Goal: Information Seeking & Learning: Learn about a topic

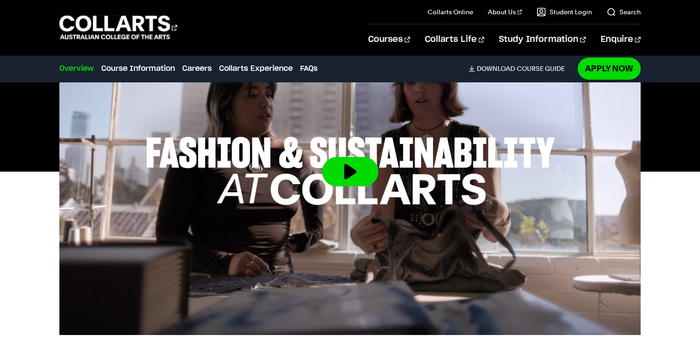
scroll to position [518, 0]
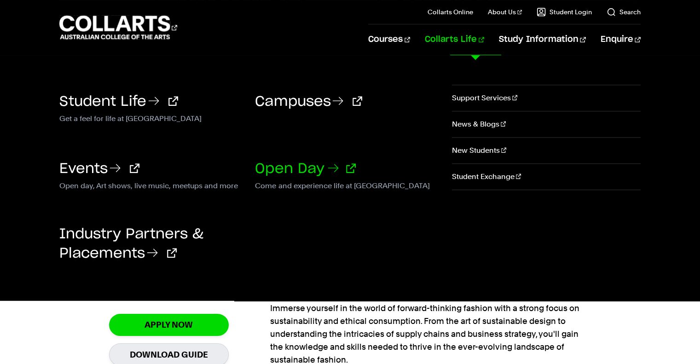
click at [283, 163] on link "Open Day" at bounding box center [305, 169] width 101 height 14
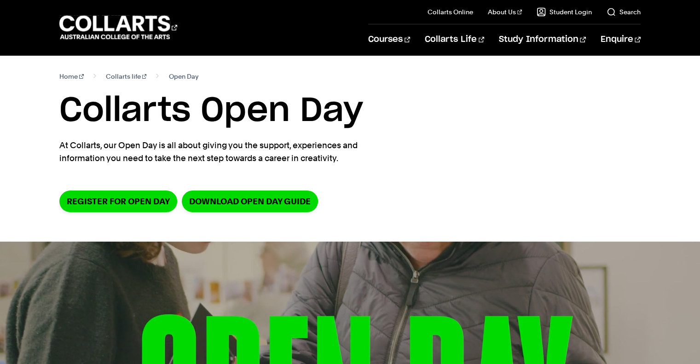
scroll to position [11, 0]
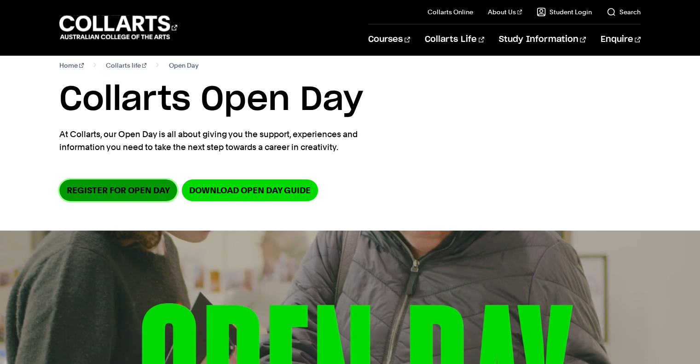
click at [158, 195] on link "Register for Open Day" at bounding box center [118, 190] width 118 height 22
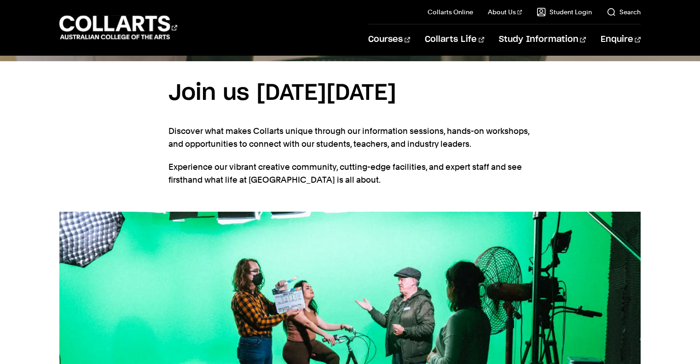
scroll to position [576, 0]
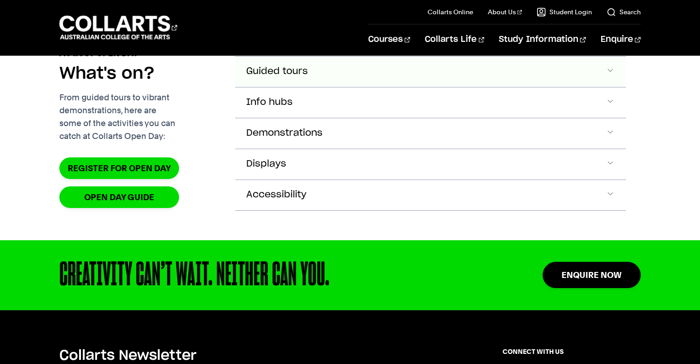
click at [355, 87] on button "Guided tours" at bounding box center [430, 72] width 390 height 30
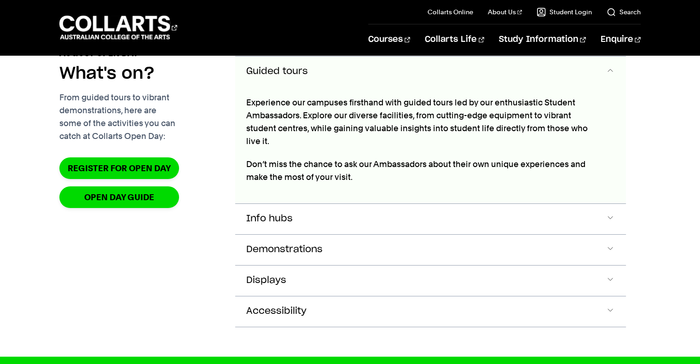
scroll to position [1024, 0]
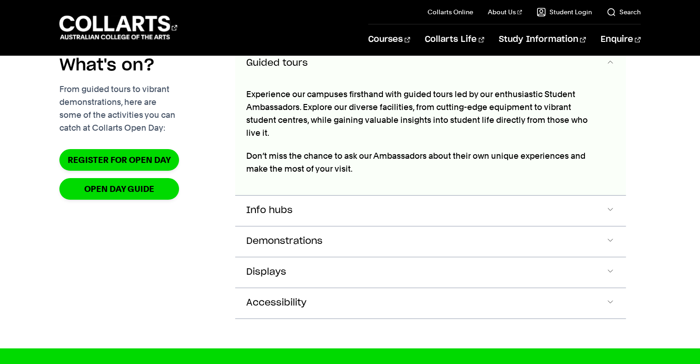
click at [357, 79] on button "Guided tours" at bounding box center [430, 63] width 390 height 30
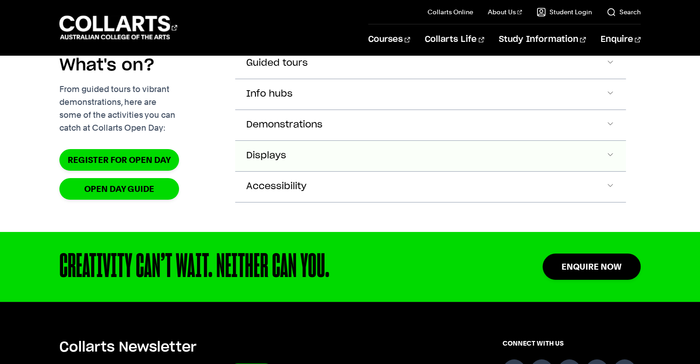
click at [346, 79] on button "Displays" at bounding box center [430, 63] width 390 height 30
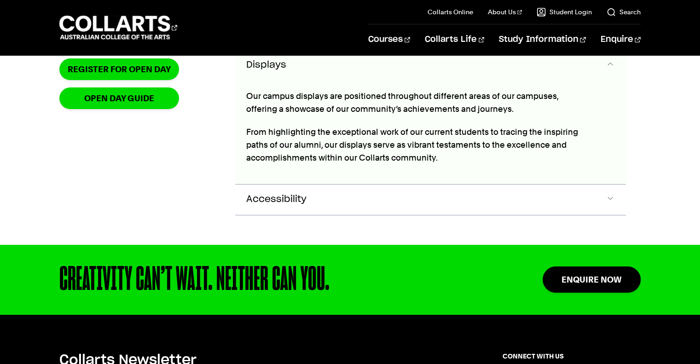
click at [310, 81] on button "Displays" at bounding box center [430, 65] width 390 height 30
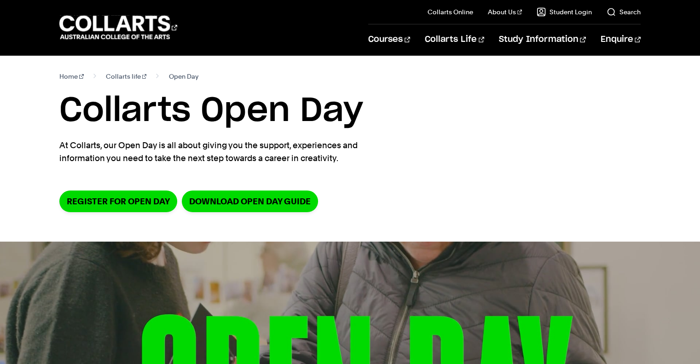
scroll to position [0, 0]
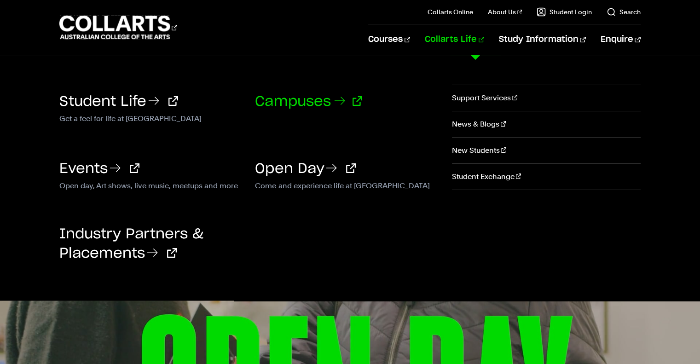
click at [283, 108] on link "Campuses" at bounding box center [308, 102] width 107 height 14
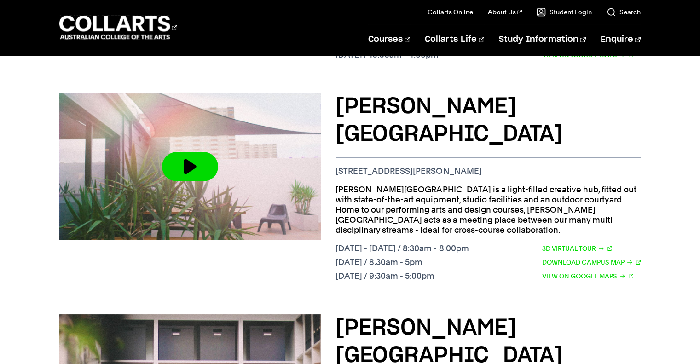
scroll to position [546, 0]
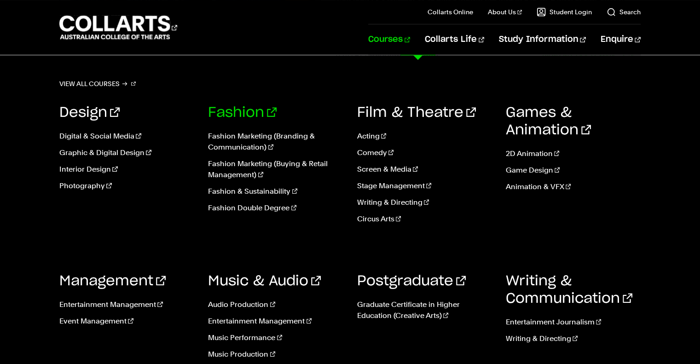
click at [251, 110] on link "Fashion" at bounding box center [242, 113] width 69 height 14
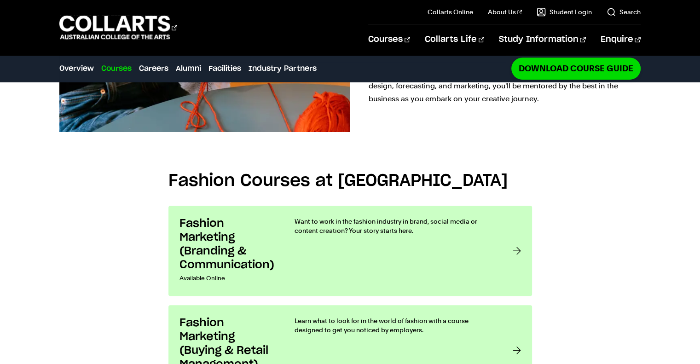
scroll to position [714, 0]
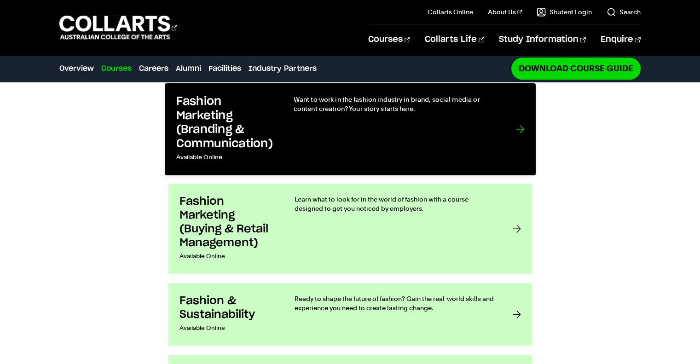
click at [345, 143] on div "Want to work in the fashion industry in brand, social media or content creation…" at bounding box center [395, 129] width 204 height 69
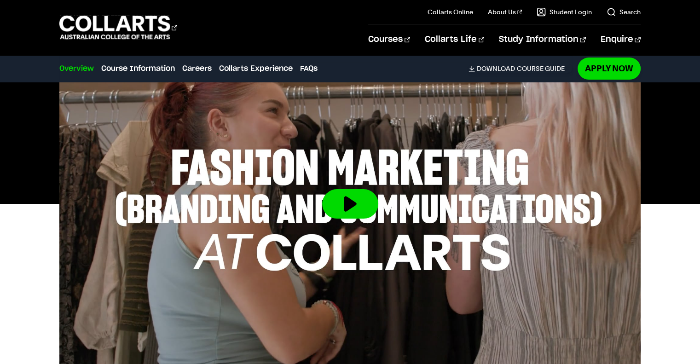
scroll to position [320, 0]
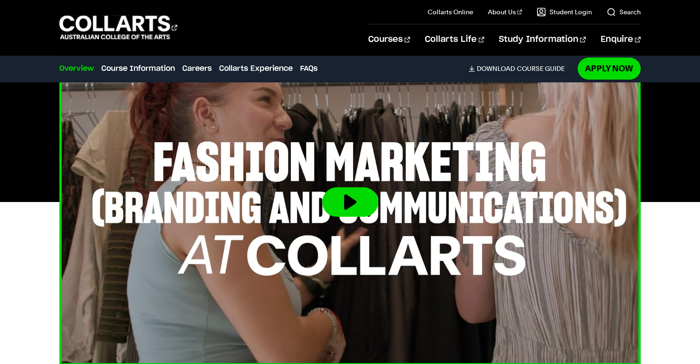
click at [357, 210] on button at bounding box center [350, 201] width 56 height 29
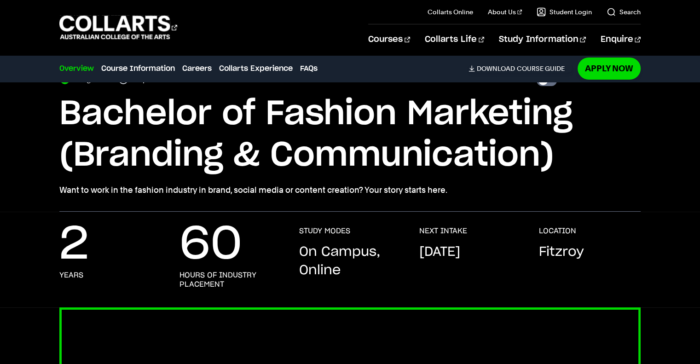
scroll to position [0, 0]
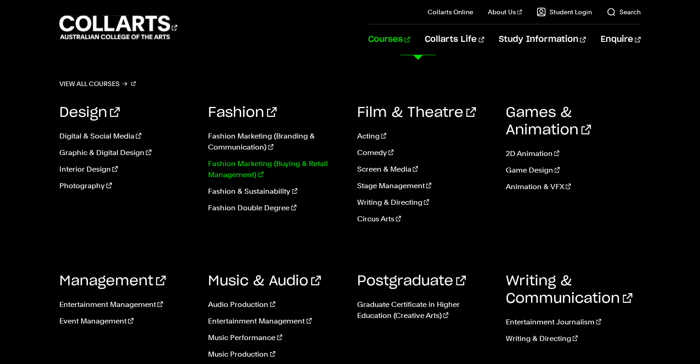
click at [284, 163] on link "Fashion Marketing (Buying & Retail Management)" at bounding box center [275, 169] width 135 height 22
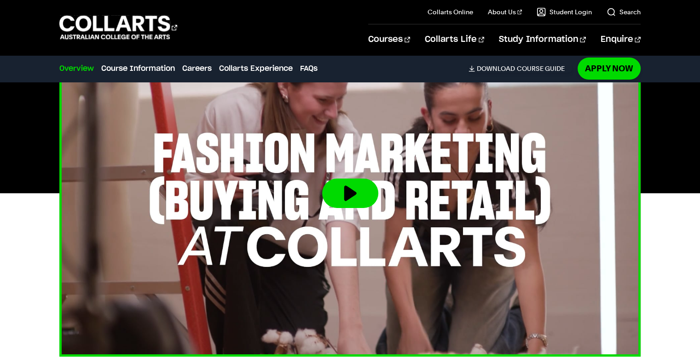
scroll to position [338, 0]
click at [344, 193] on button at bounding box center [350, 193] width 56 height 29
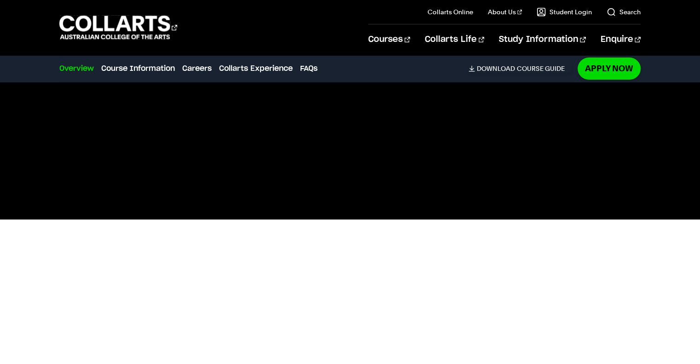
scroll to position [311, 0]
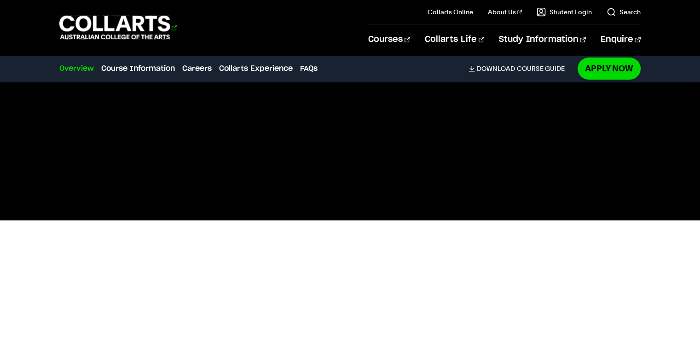
click at [152, 33] on 1 "Go to homepage" at bounding box center [114, 28] width 111 height 24
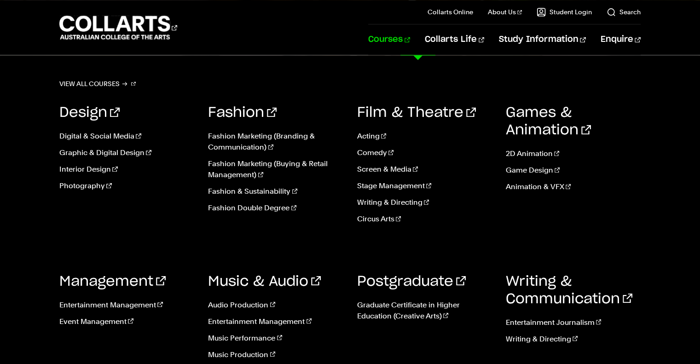
scroll to position [1513, 0]
click at [243, 149] on link "Fashion Marketing (Branding & Communication)" at bounding box center [275, 142] width 135 height 22
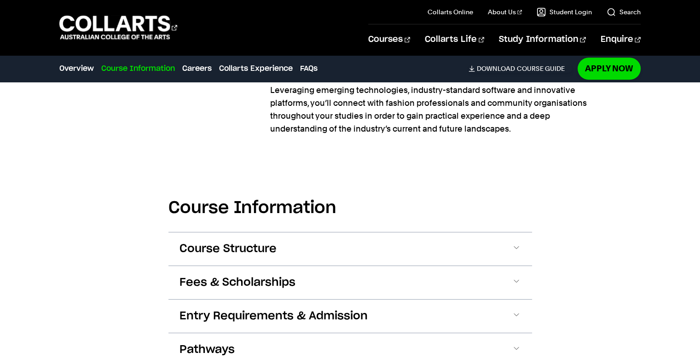
scroll to position [1014, 0]
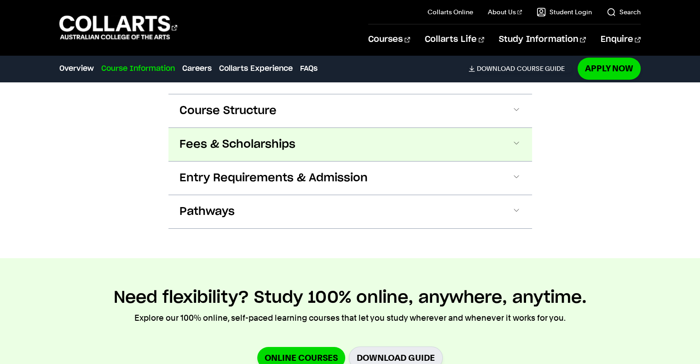
click at [212, 149] on span "Fees & Scholarships" at bounding box center [237, 144] width 116 height 15
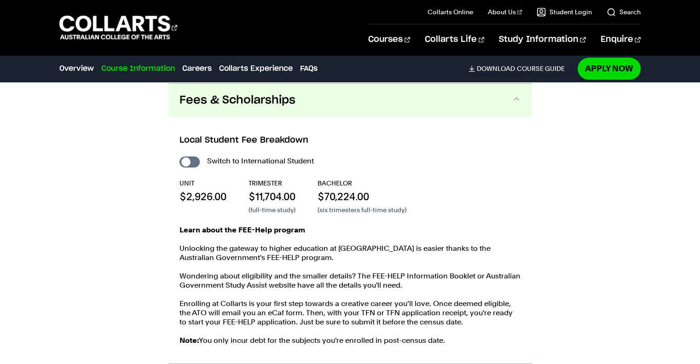
click at [213, 107] on button "Fees & Scholarships" at bounding box center [350, 100] width 364 height 33
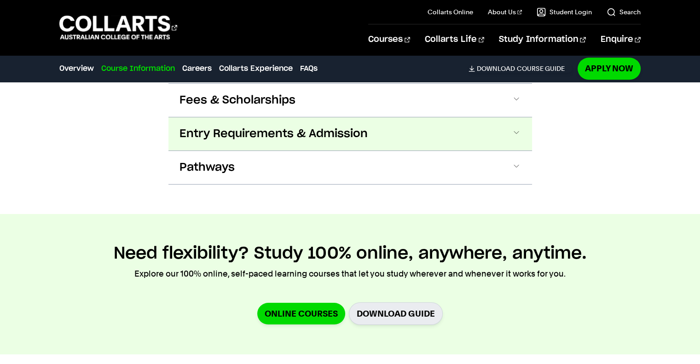
click at [219, 134] on span "Entry Requirements & Admission" at bounding box center [273, 134] width 188 height 15
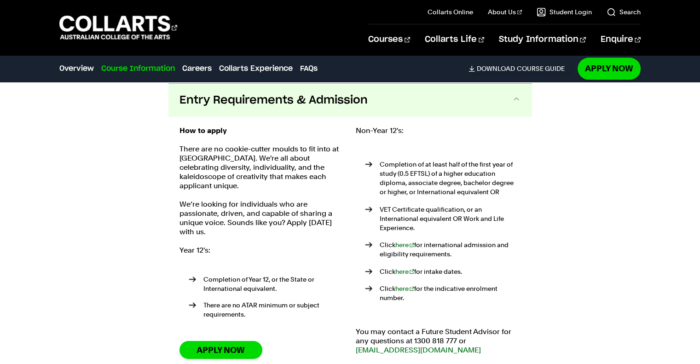
scroll to position [1203, 0]
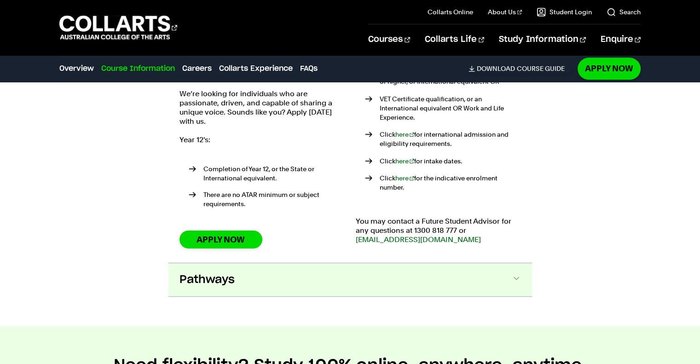
click at [279, 268] on button "Pathways" at bounding box center [350, 279] width 364 height 33
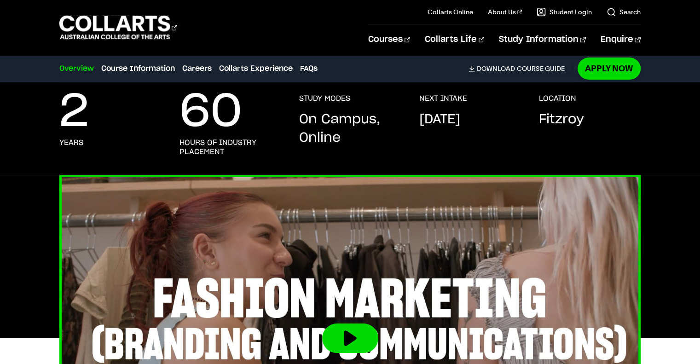
scroll to position [0, 0]
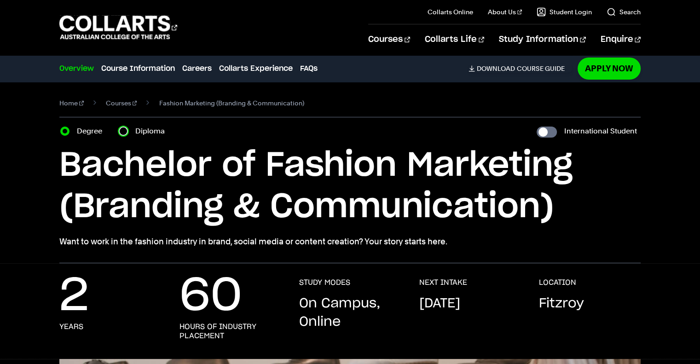
click at [127, 129] on input "Diploma" at bounding box center [123, 131] width 9 height 9
radio input "true"
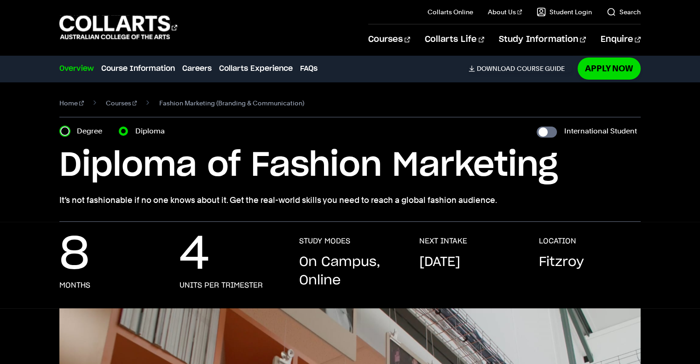
click at [64, 131] on input "Degree" at bounding box center [64, 131] width 9 height 9
radio input "true"
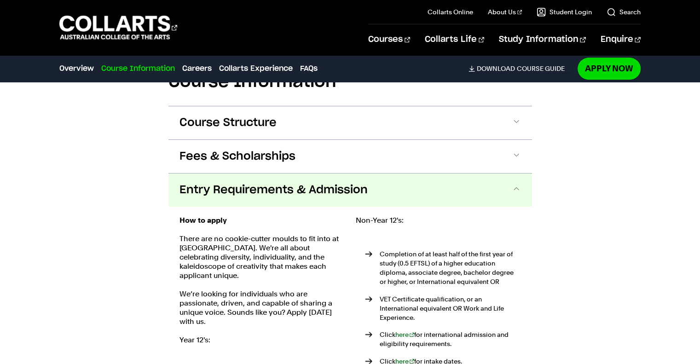
scroll to position [1001, 0]
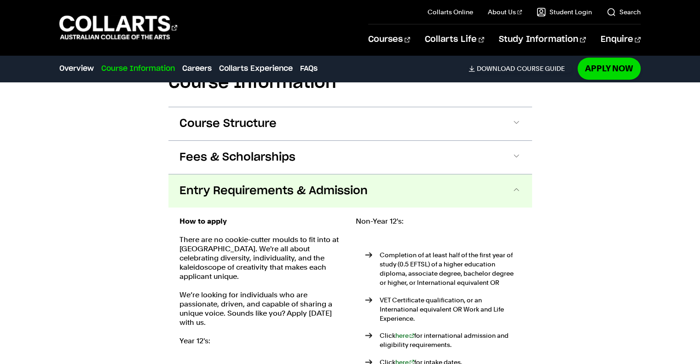
click at [207, 191] on span "Entry Requirements & Admission" at bounding box center [273, 191] width 188 height 15
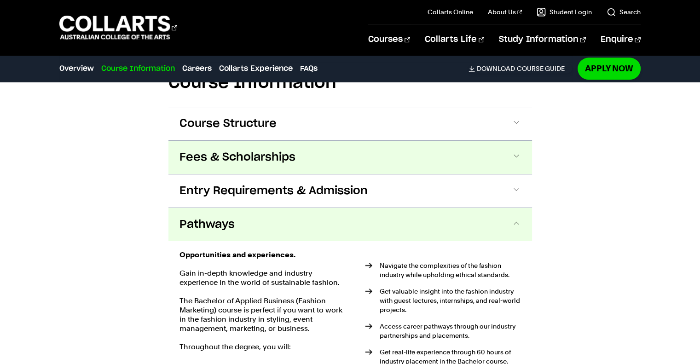
click at [205, 150] on span "Fees & Scholarships" at bounding box center [237, 157] width 116 height 15
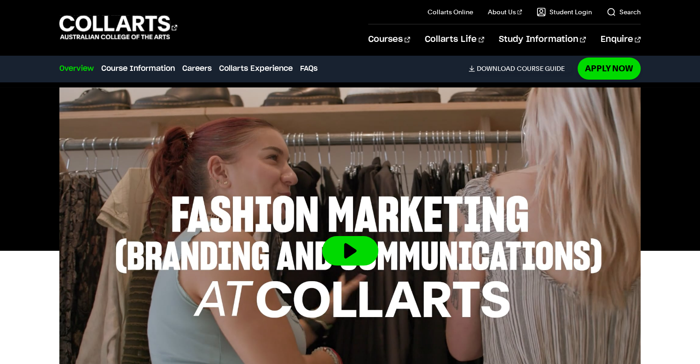
scroll to position [0, 0]
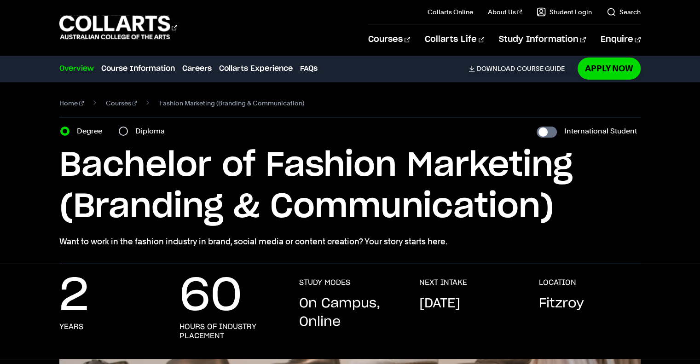
drag, startPoint x: 25, startPoint y: 0, endPoint x: 14, endPoint y: 17, distance: 20.7
click at [14, 17] on div "Courses Collarts Online Study 100% online About Us History & Values Strategic P…" at bounding box center [350, 27] width 700 height 55
